Goal: Information Seeking & Learning: Learn about a topic

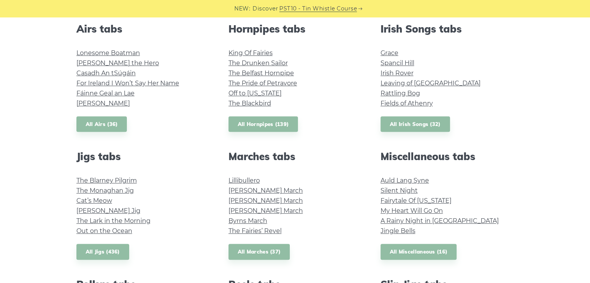
scroll to position [311, 0]
click at [114, 53] on link "Lonesome Boatman" at bounding box center [108, 53] width 64 height 7
click at [393, 50] on link "Grace" at bounding box center [389, 53] width 18 height 7
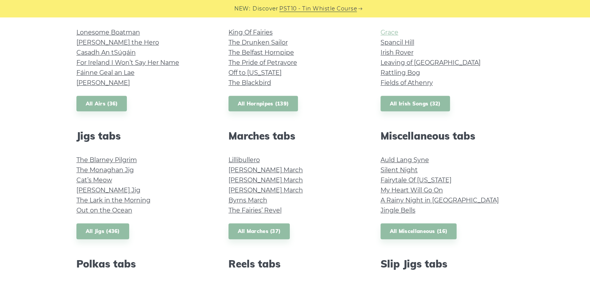
scroll to position [335, 0]
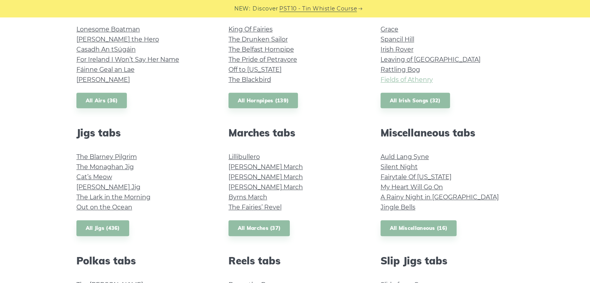
click at [425, 82] on link "Fields of Athenry" at bounding box center [406, 79] width 52 height 7
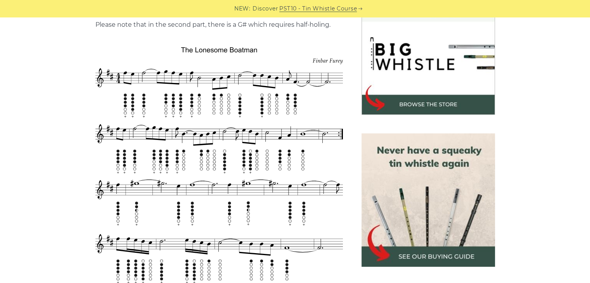
scroll to position [240, 0]
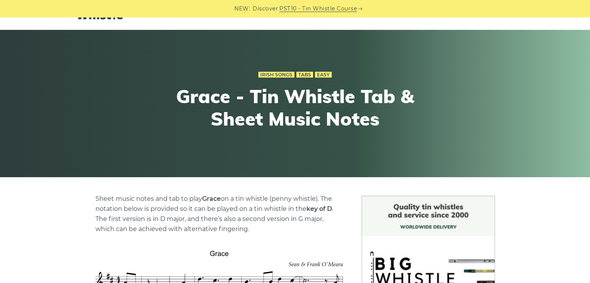
scroll to position [23, 0]
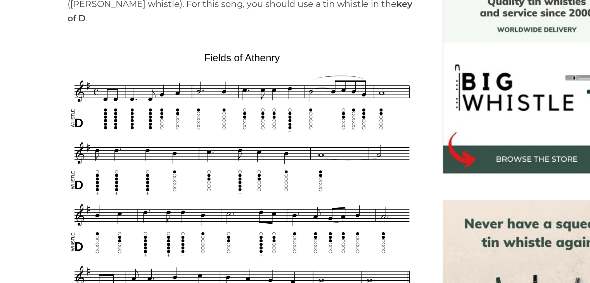
scroll to position [198, 0]
